Goal: Transaction & Acquisition: Purchase product/service

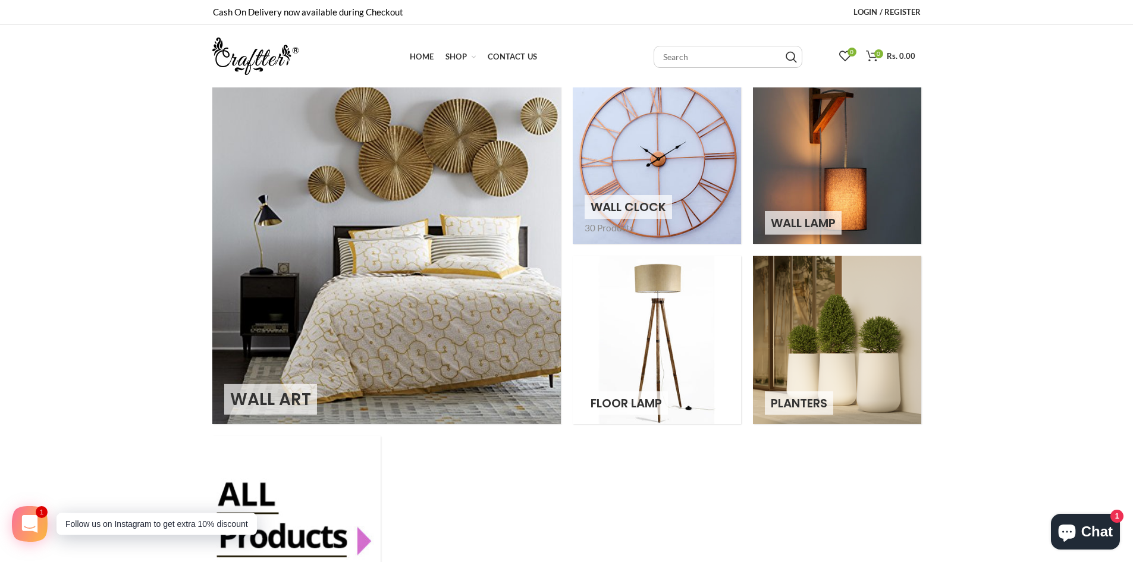
click at [686, 160] on link at bounding box center [657, 160] width 168 height 168
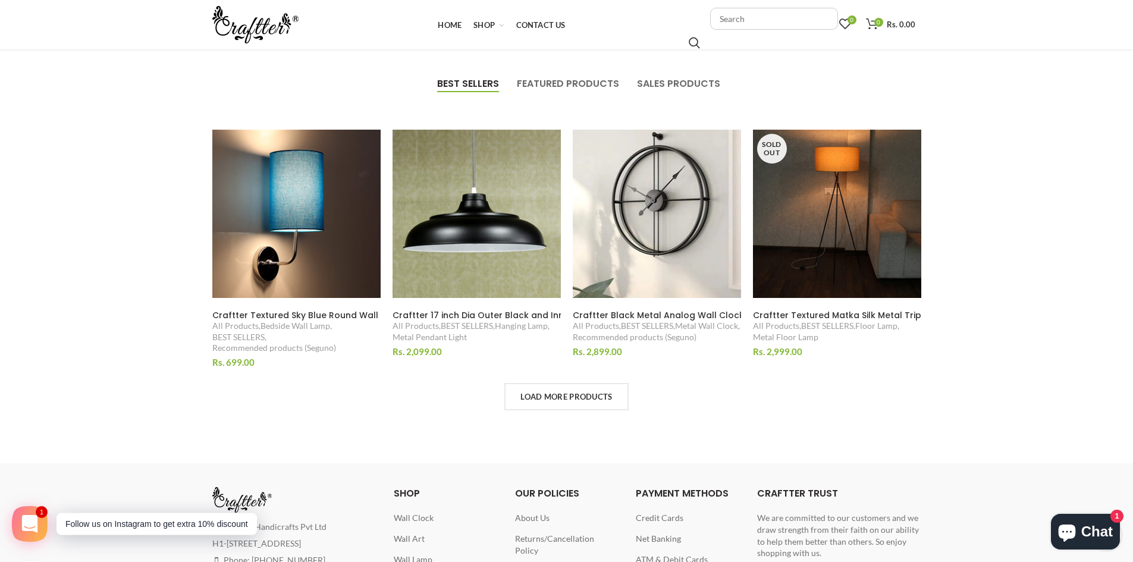
scroll to position [832, 0]
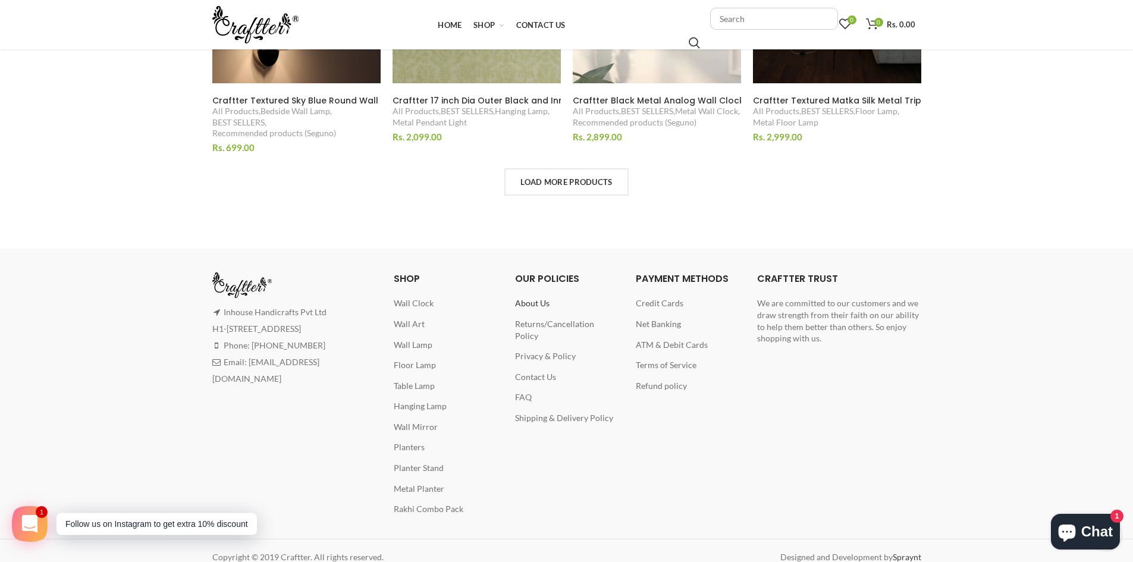
click at [542, 298] on span "About Us" at bounding box center [532, 303] width 34 height 10
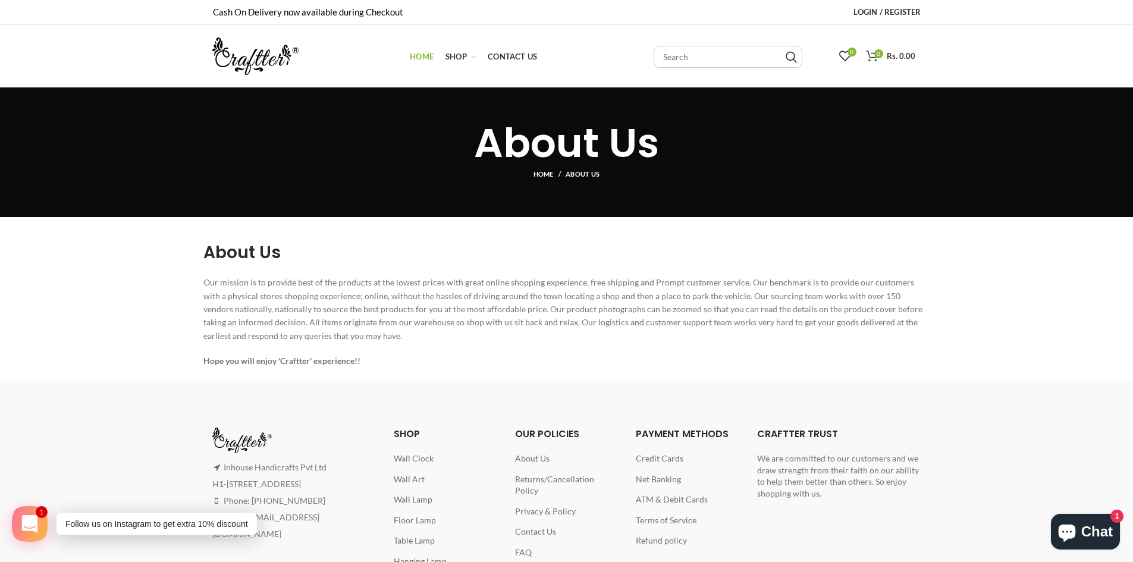
click at [414, 56] on span "Home" at bounding box center [422, 57] width 24 height 10
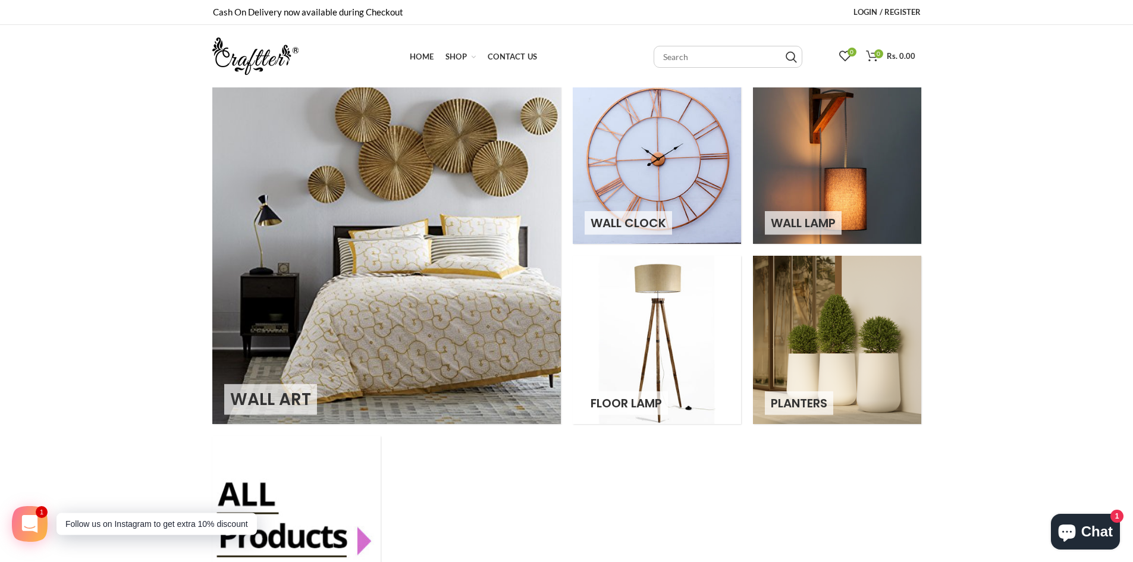
click at [445, 316] on link at bounding box center [386, 250] width 348 height 348
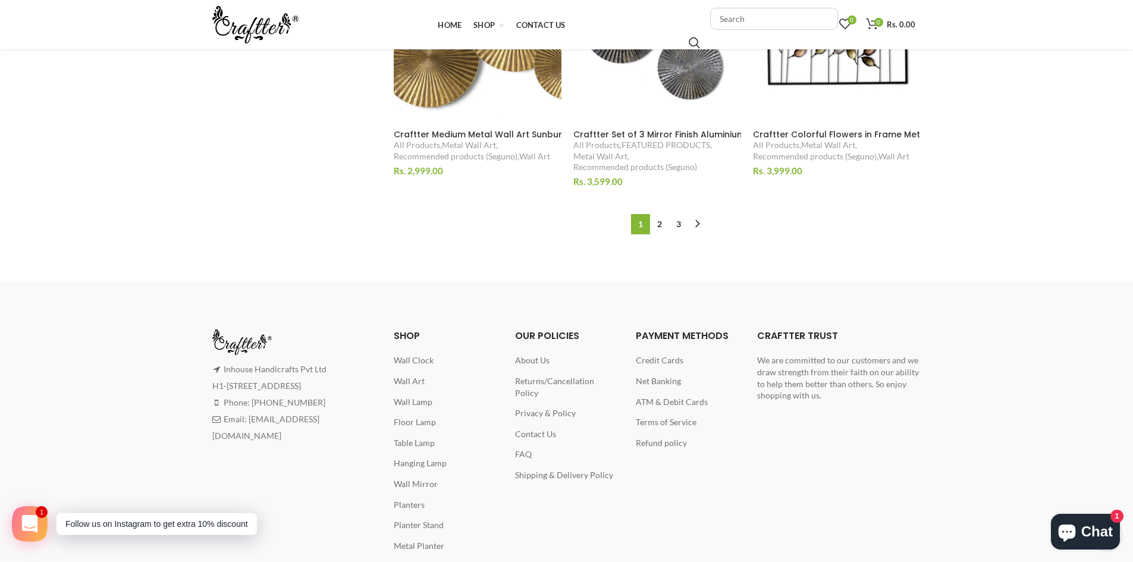
scroll to position [1070, 0]
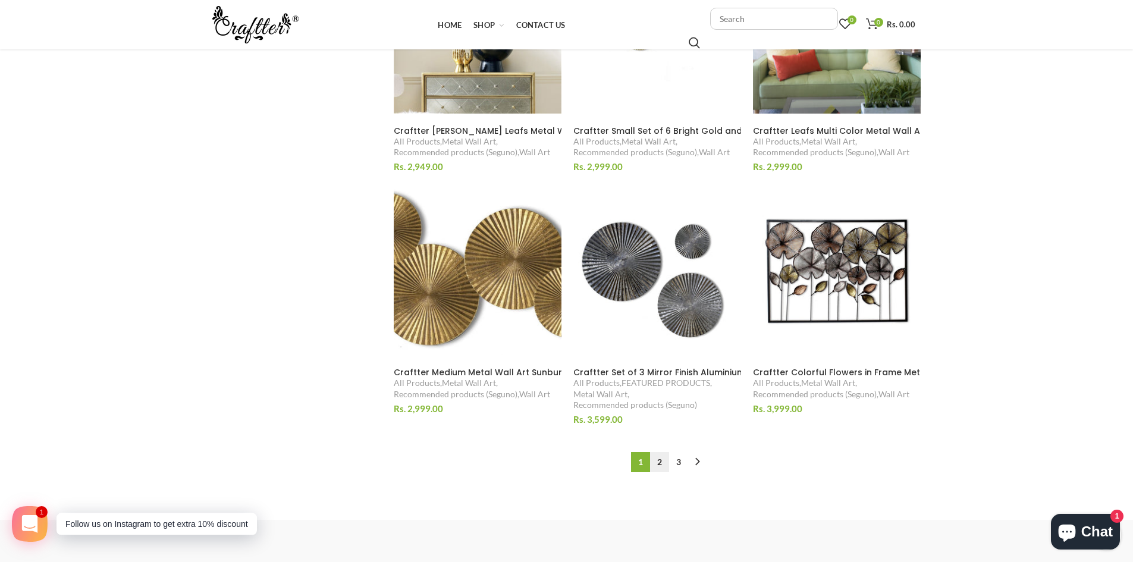
click at [658, 466] on link "2" at bounding box center [659, 462] width 19 height 20
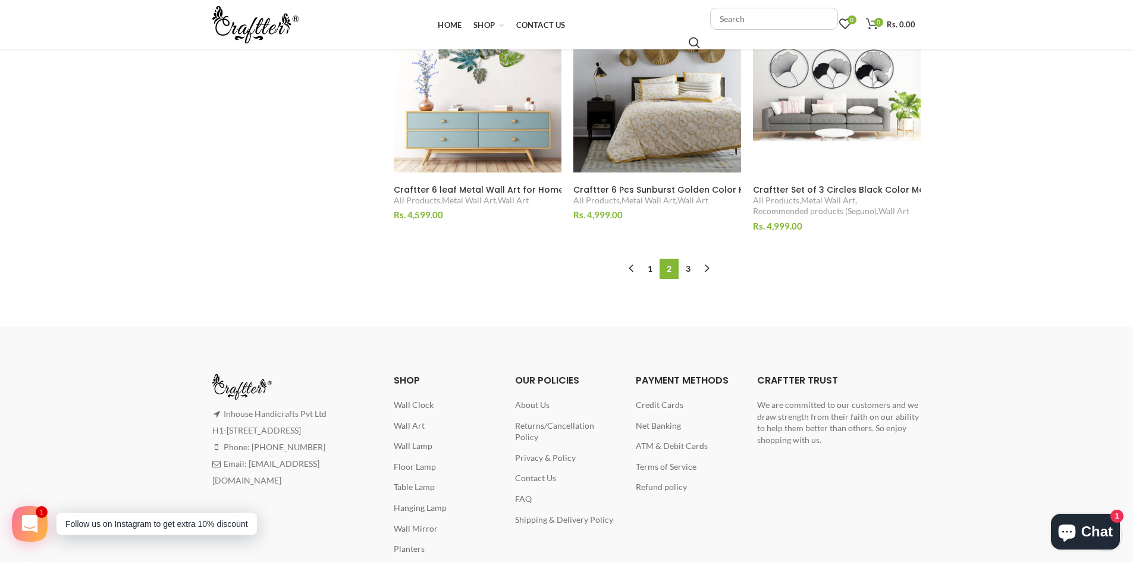
scroll to position [1118, 0]
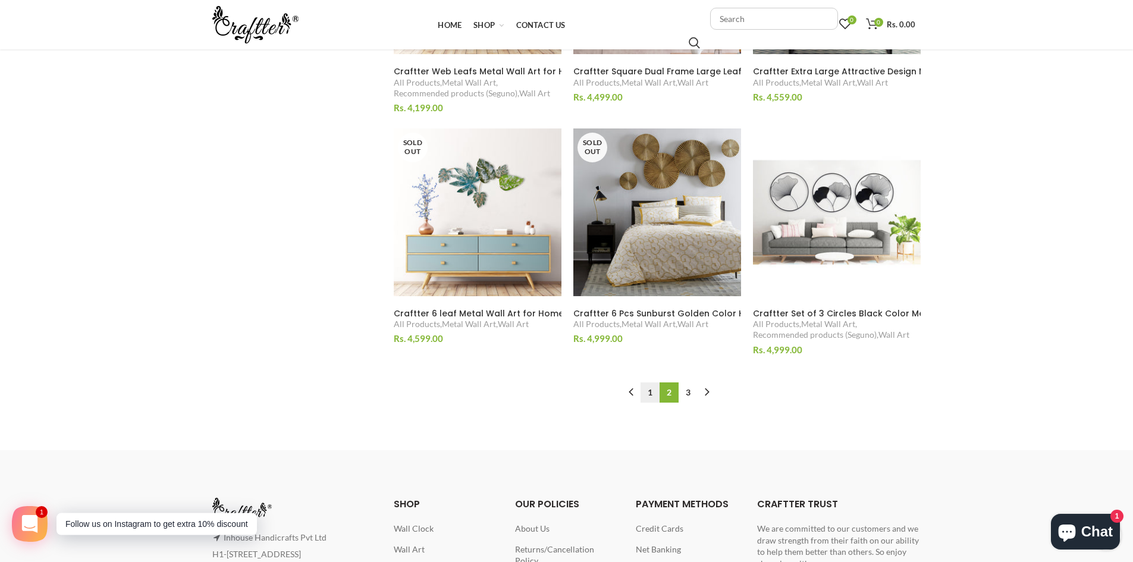
click at [650, 392] on link "1" at bounding box center [649, 392] width 19 height 20
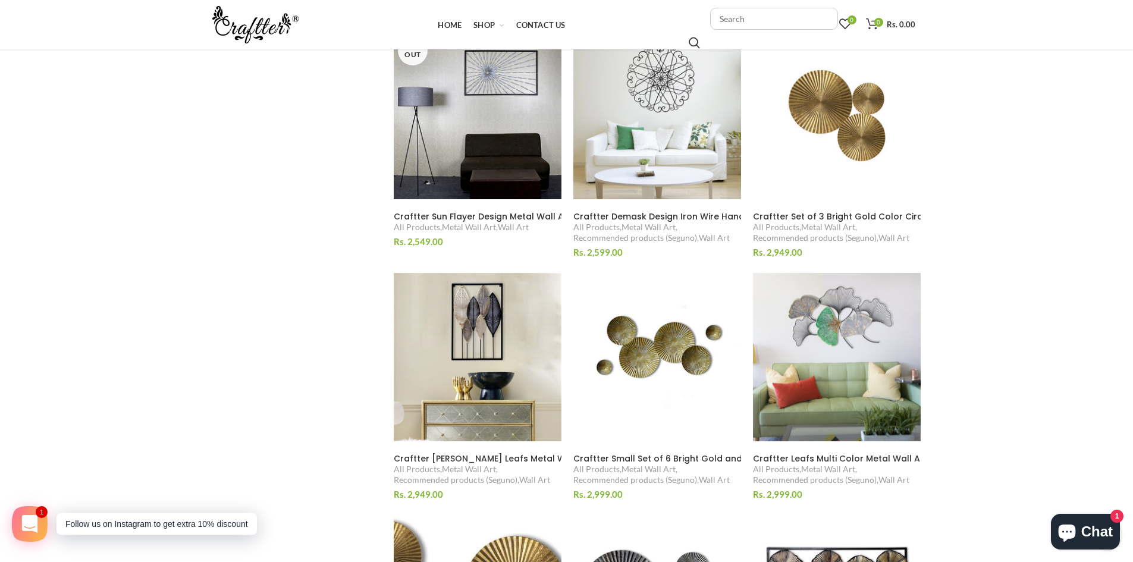
scroll to position [860, 0]
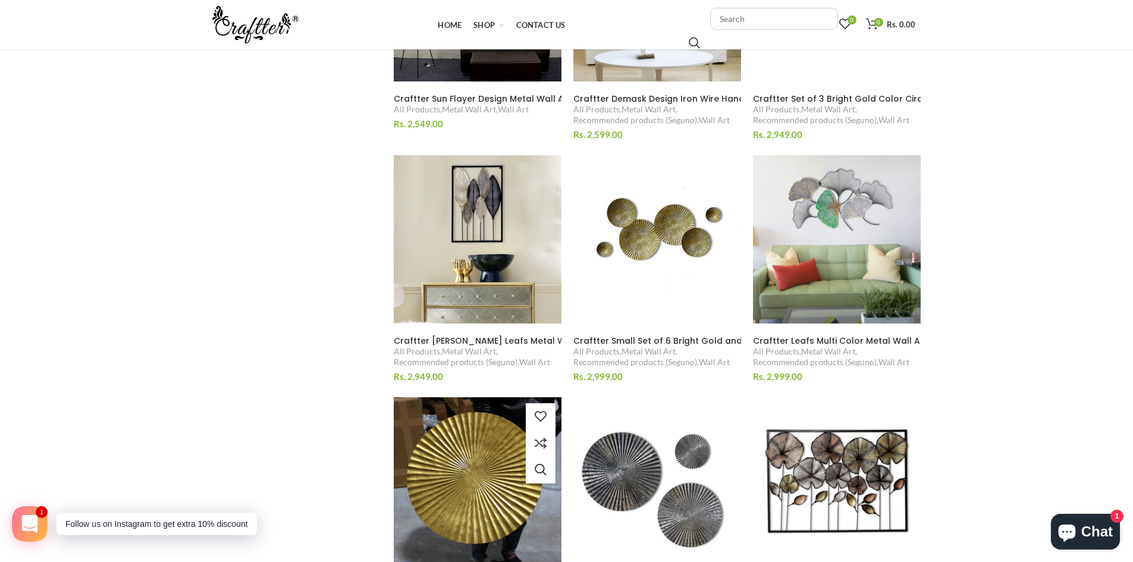
click at [433, 435] on img at bounding box center [477, 480] width 183 height 183
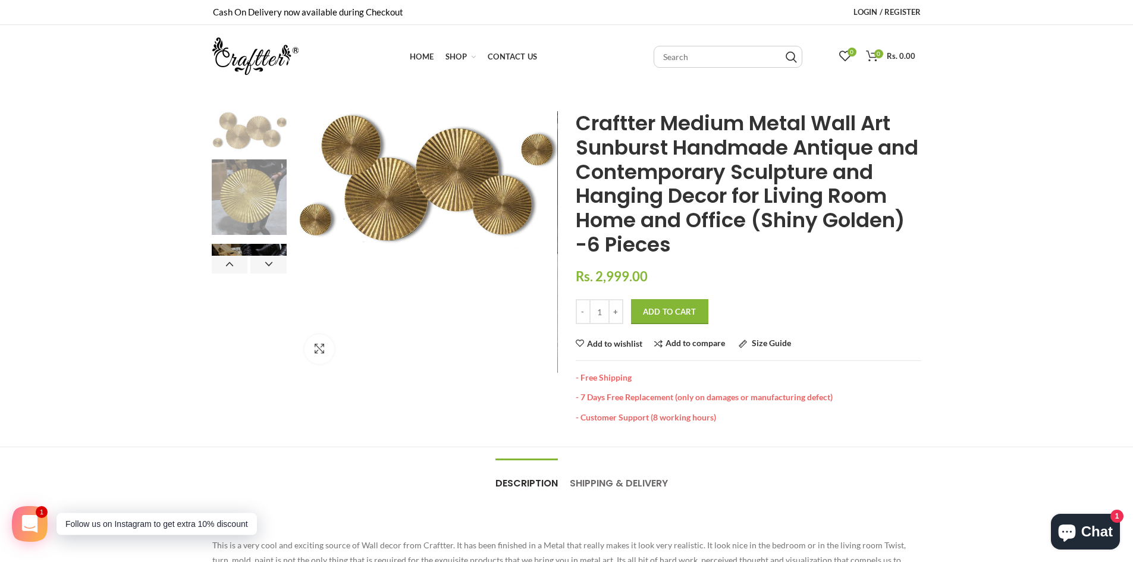
click at [260, 195] on img at bounding box center [250, 197] width 76 height 76
